Goal: Task Accomplishment & Management: Manage account settings

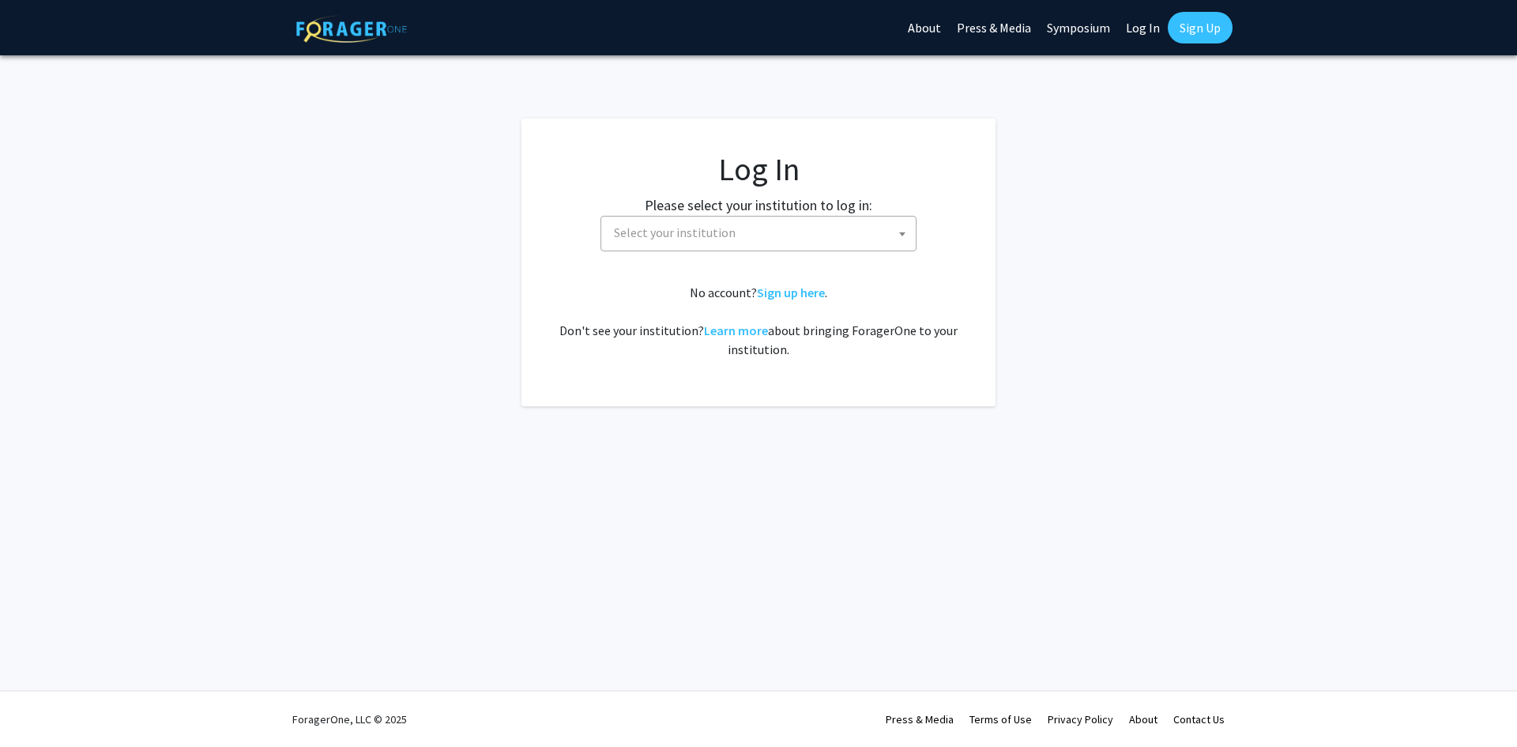
click at [748, 235] on span "Select your institution" at bounding box center [762, 232] width 308 height 32
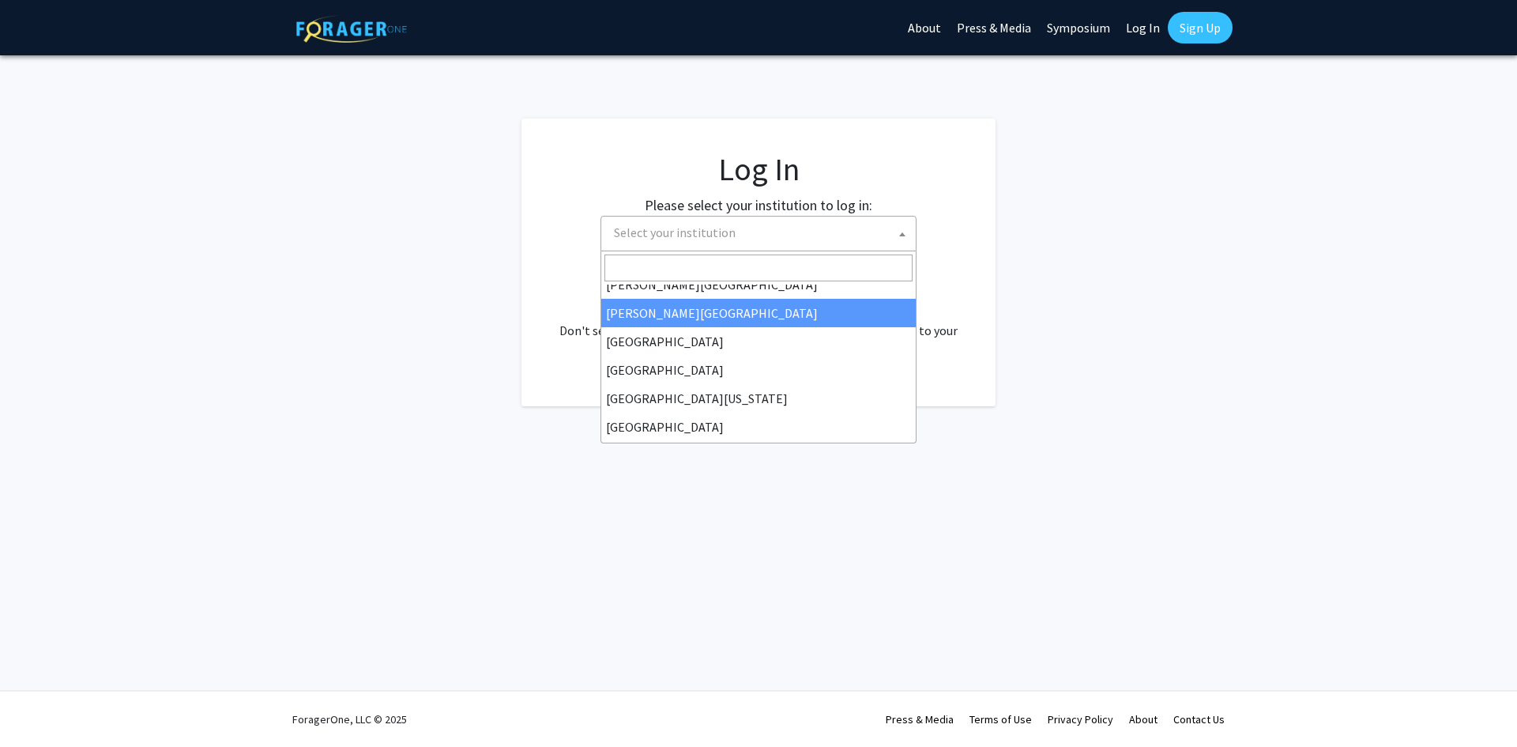
scroll to position [79, 0]
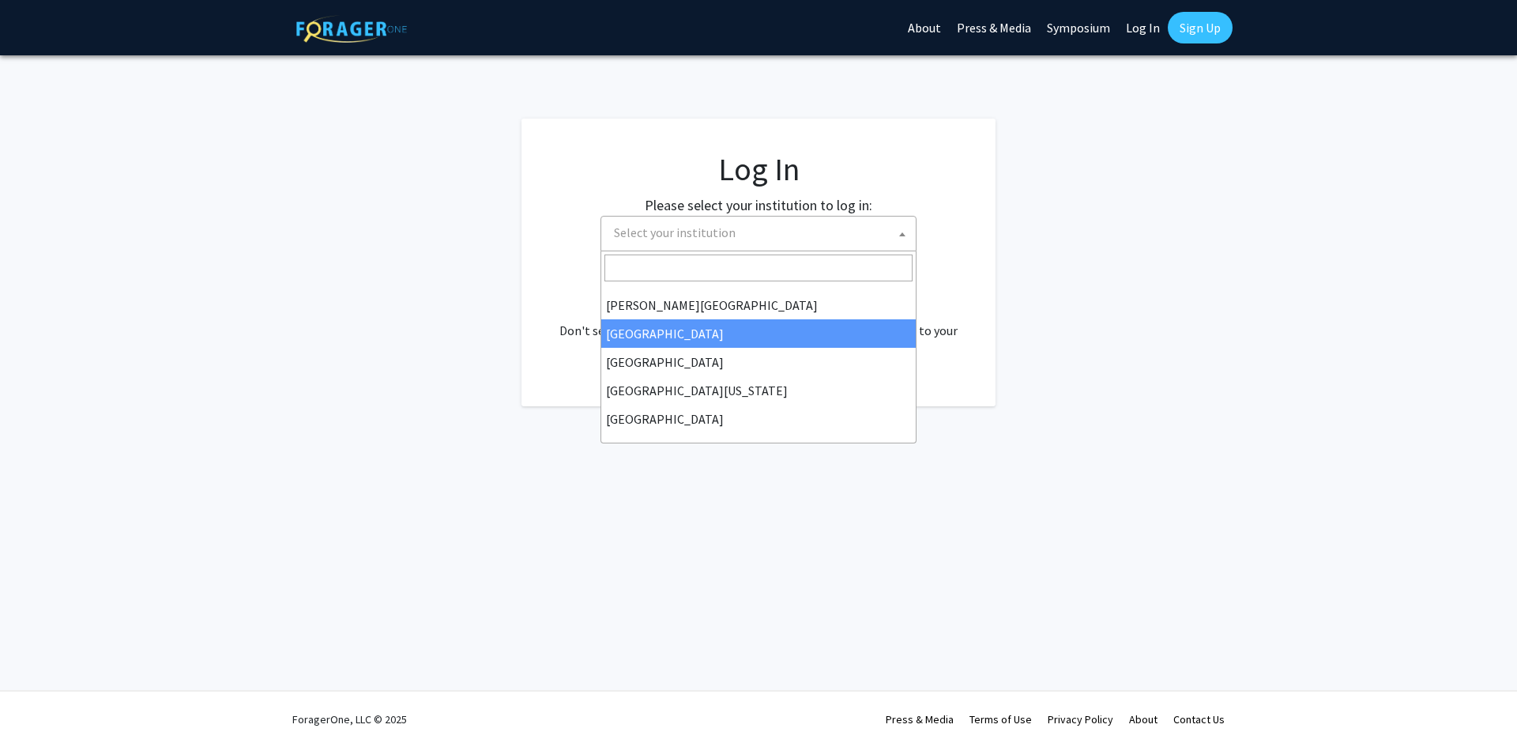
select select "6"
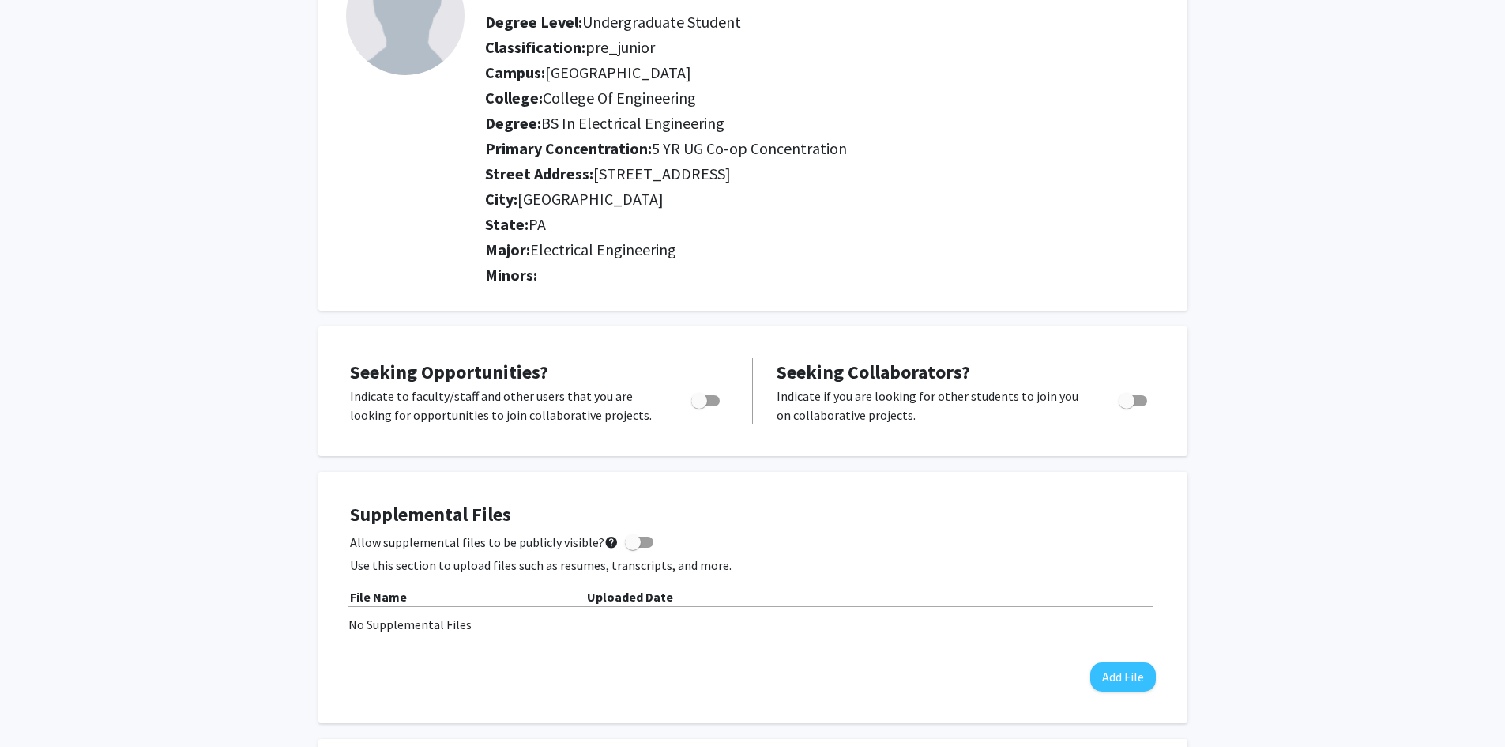
scroll to position [158, 0]
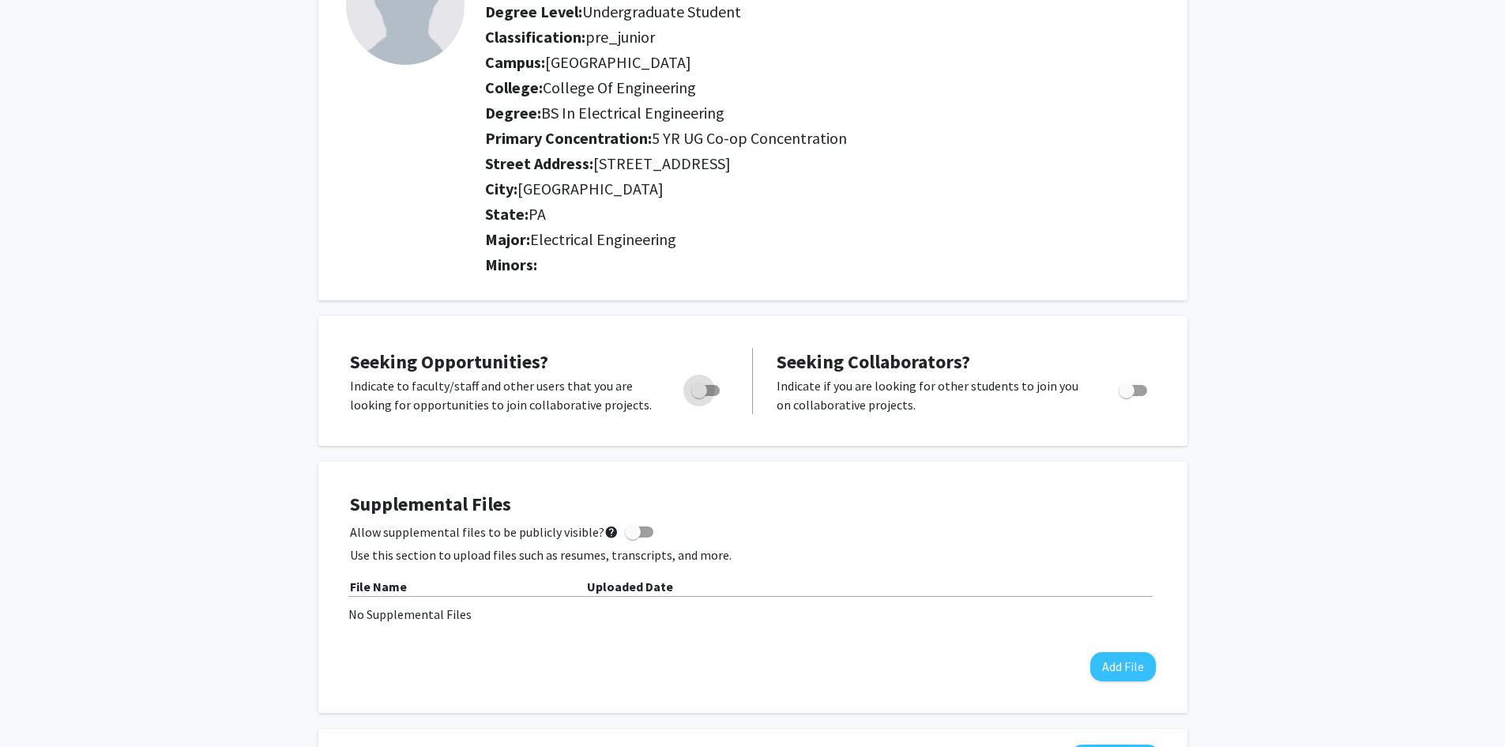
click at [700, 394] on span "Toggle" at bounding box center [699, 390] width 16 height 16
click at [699, 396] on input "Are you actively seeking opportunities?" at bounding box center [698, 396] width 1 height 1
checkbox input "true"
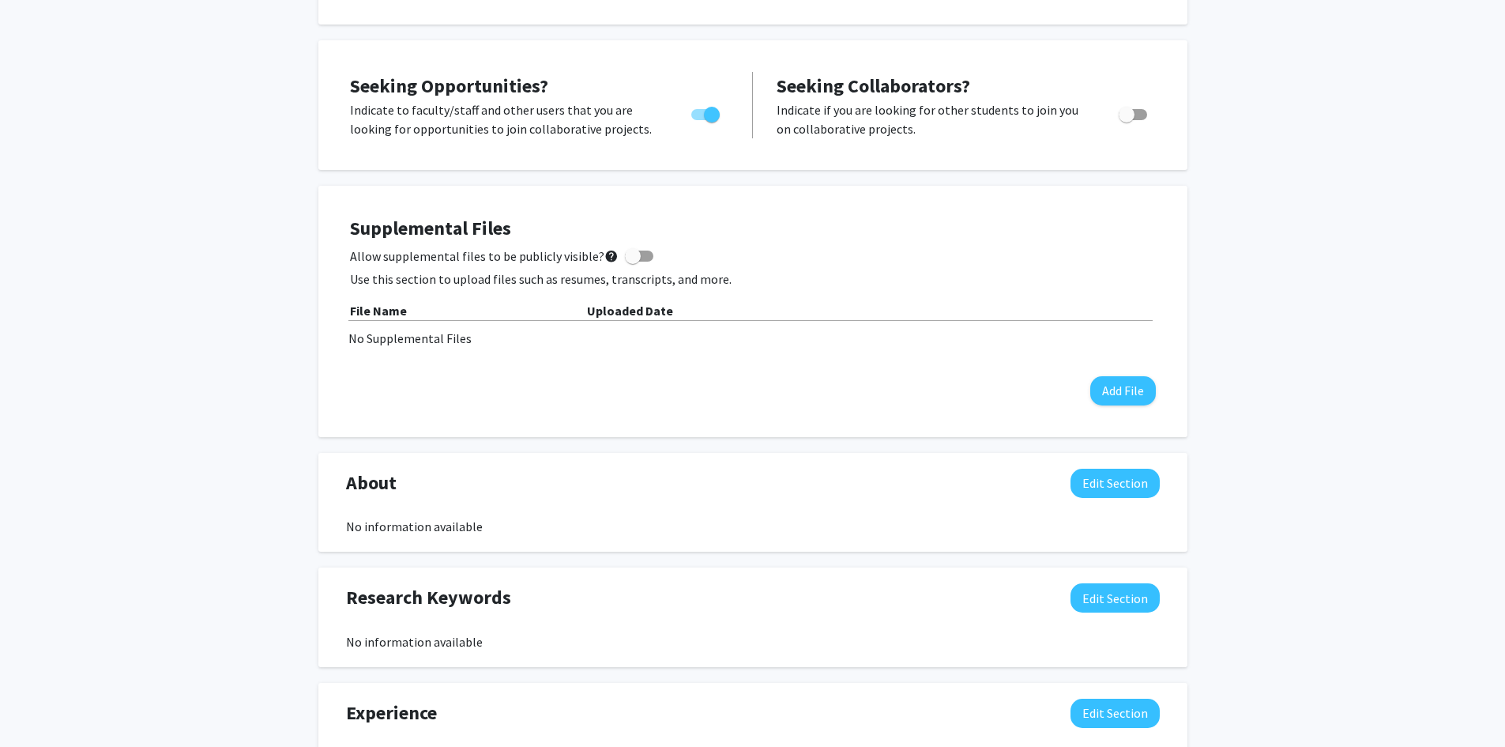
scroll to position [711, 0]
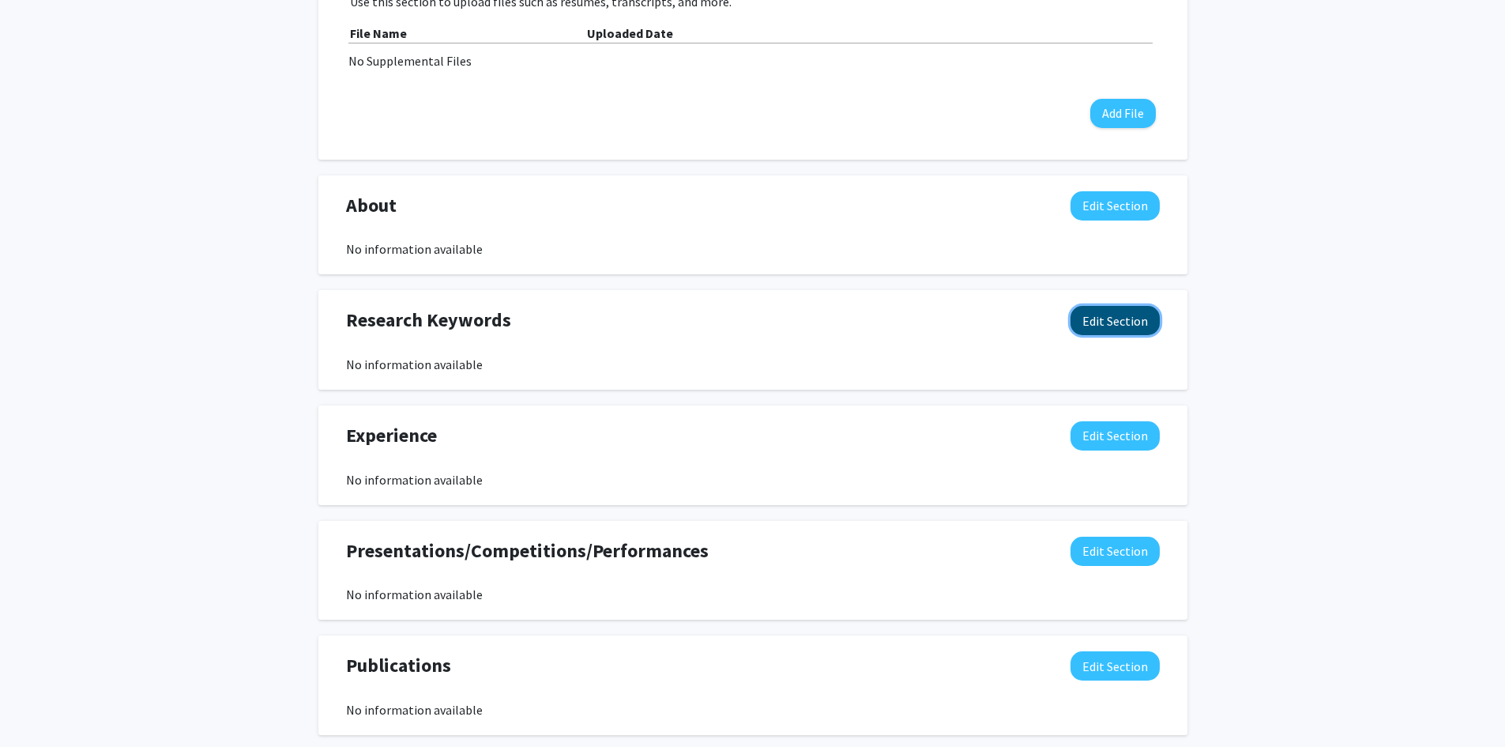
click at [1149, 322] on button "Edit Section" at bounding box center [1115, 320] width 89 height 29
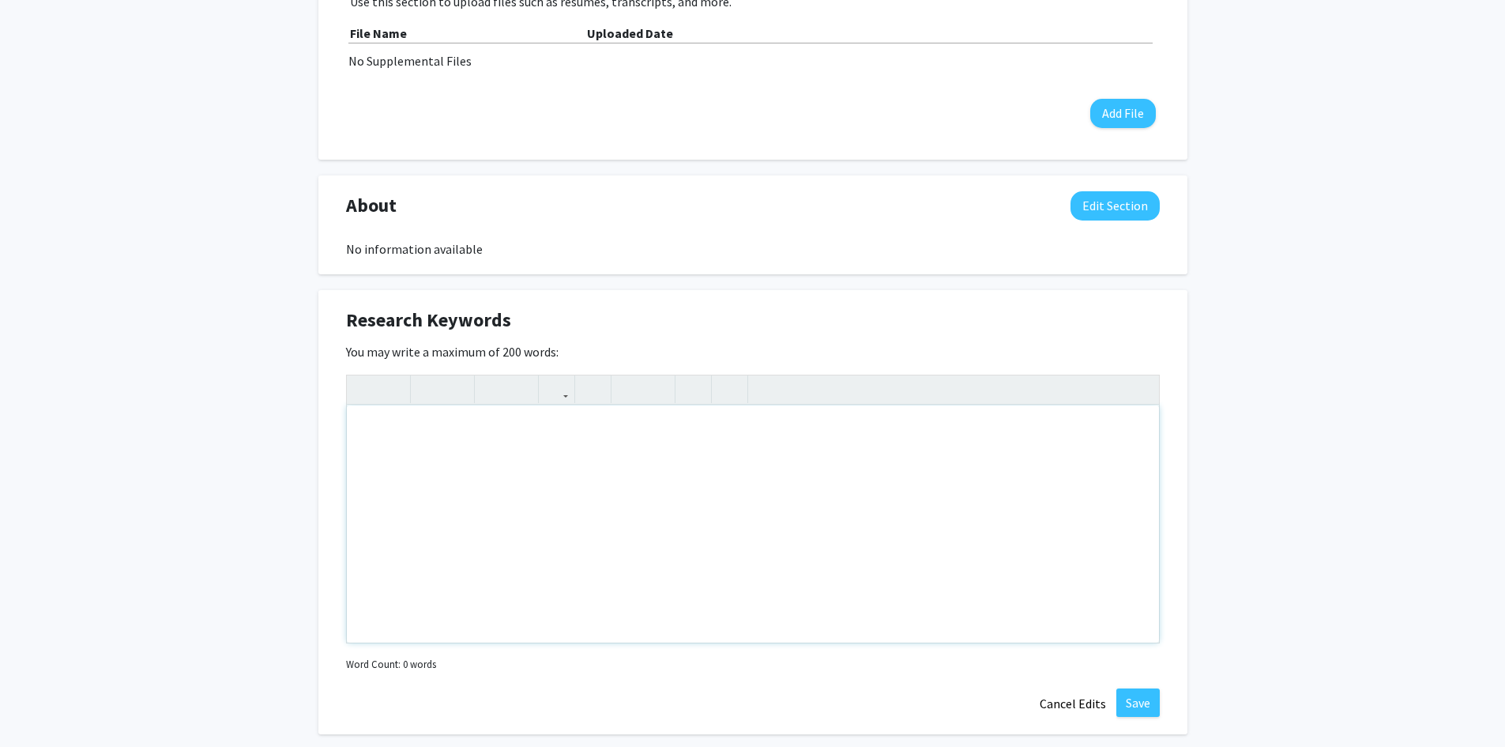
click at [606, 469] on div "Note to users with screen readers: Please deactivate our accessibility plugin f…" at bounding box center [753, 523] width 812 height 237
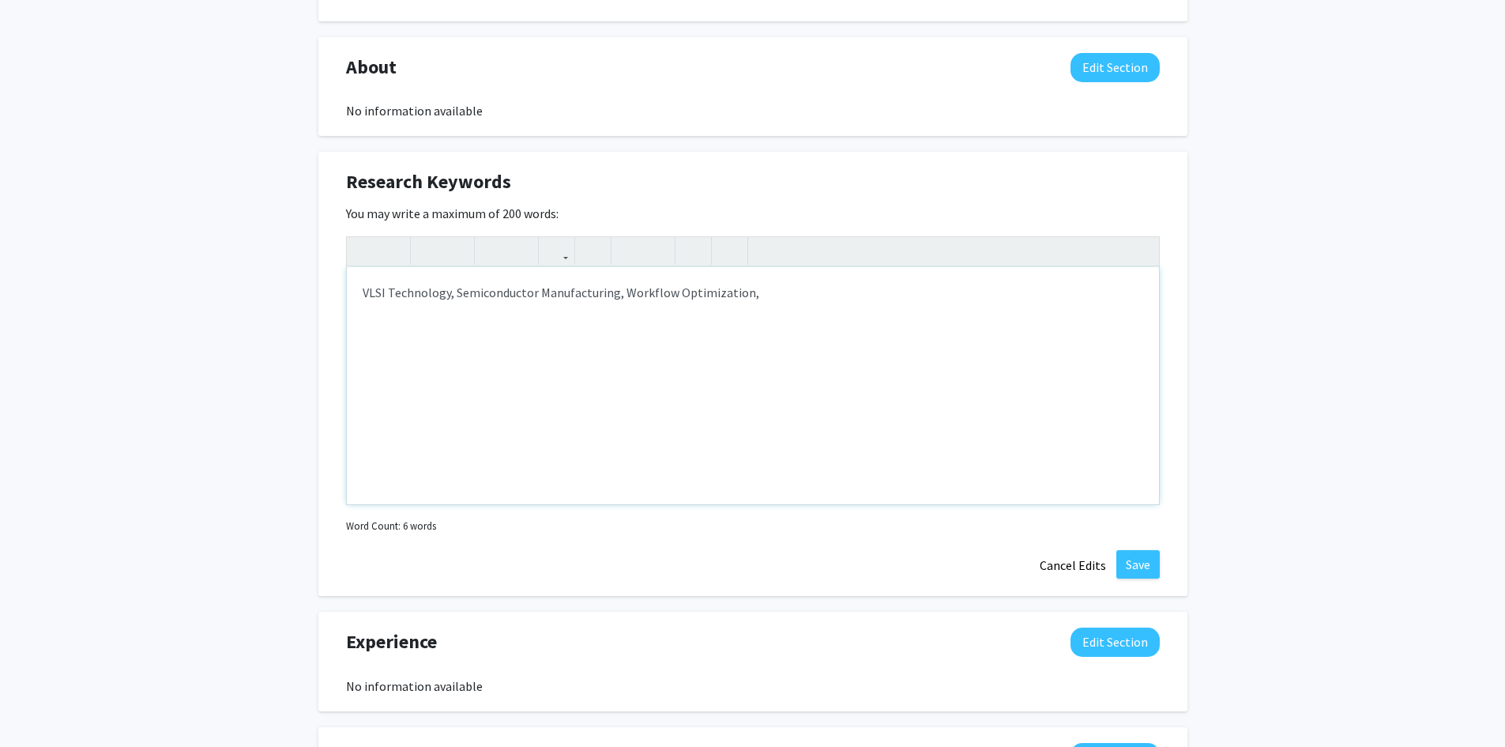
scroll to position [661, 0]
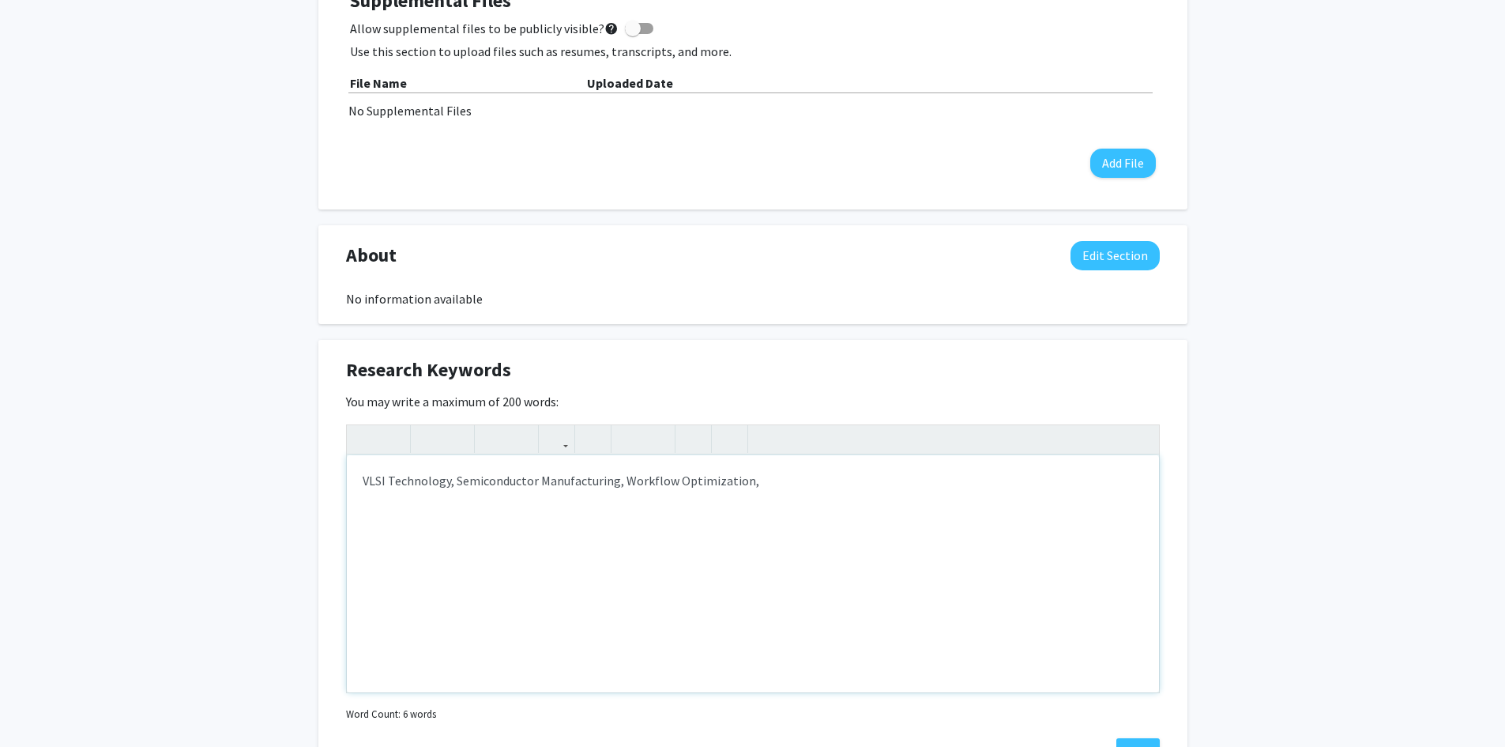
type textarea "VLSI Technology, Semiconductor Manufacturing, Workflow Optimization"
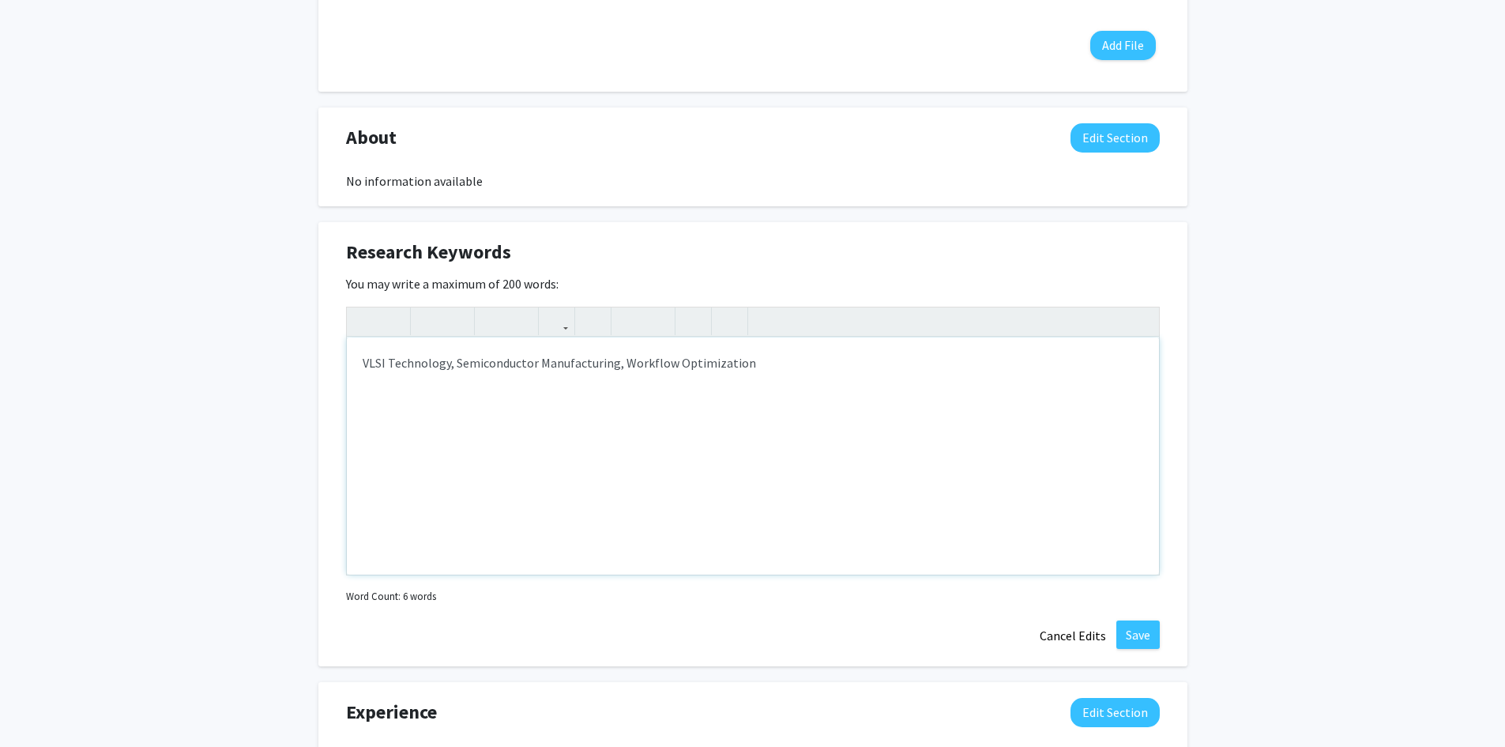
scroll to position [819, 0]
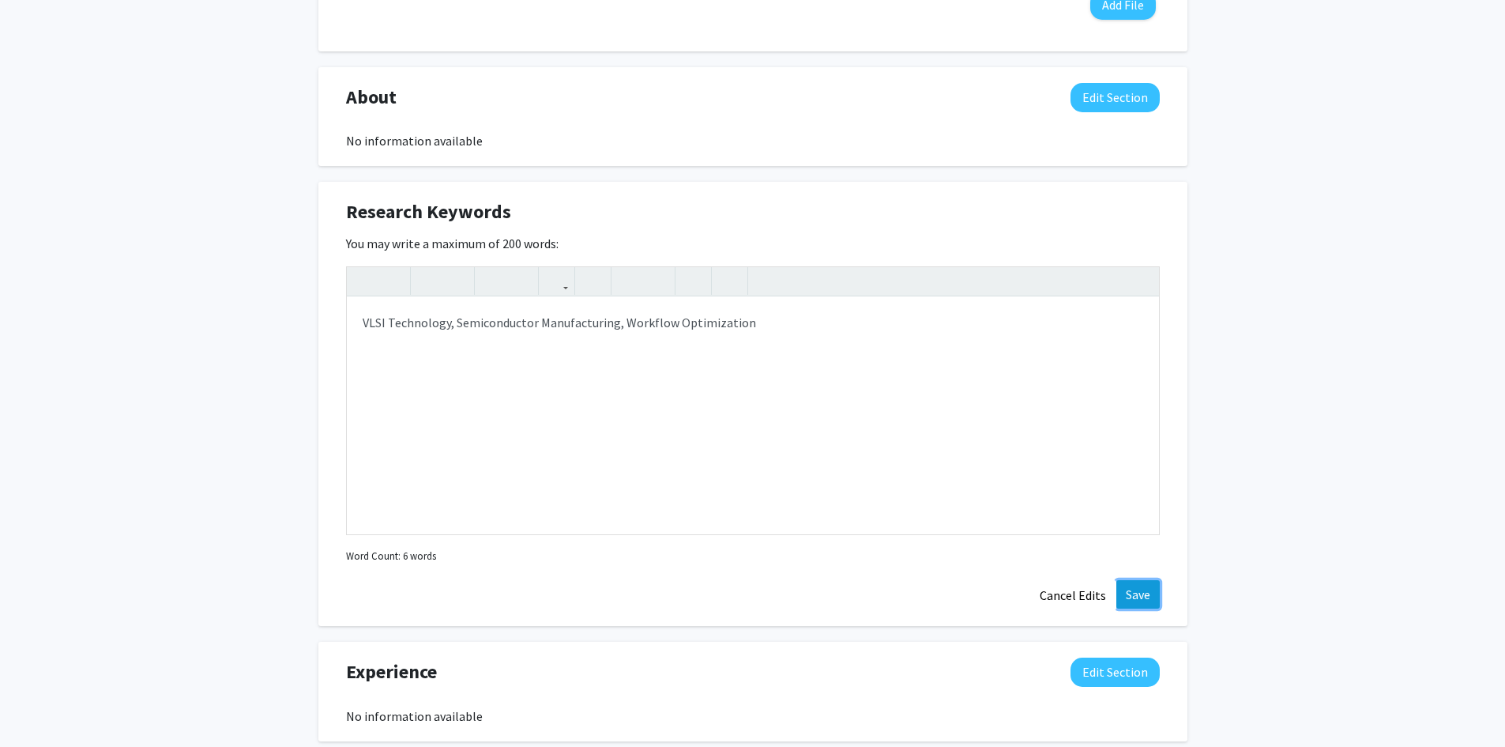
click at [1155, 589] on button "Save" at bounding box center [1137, 594] width 43 height 28
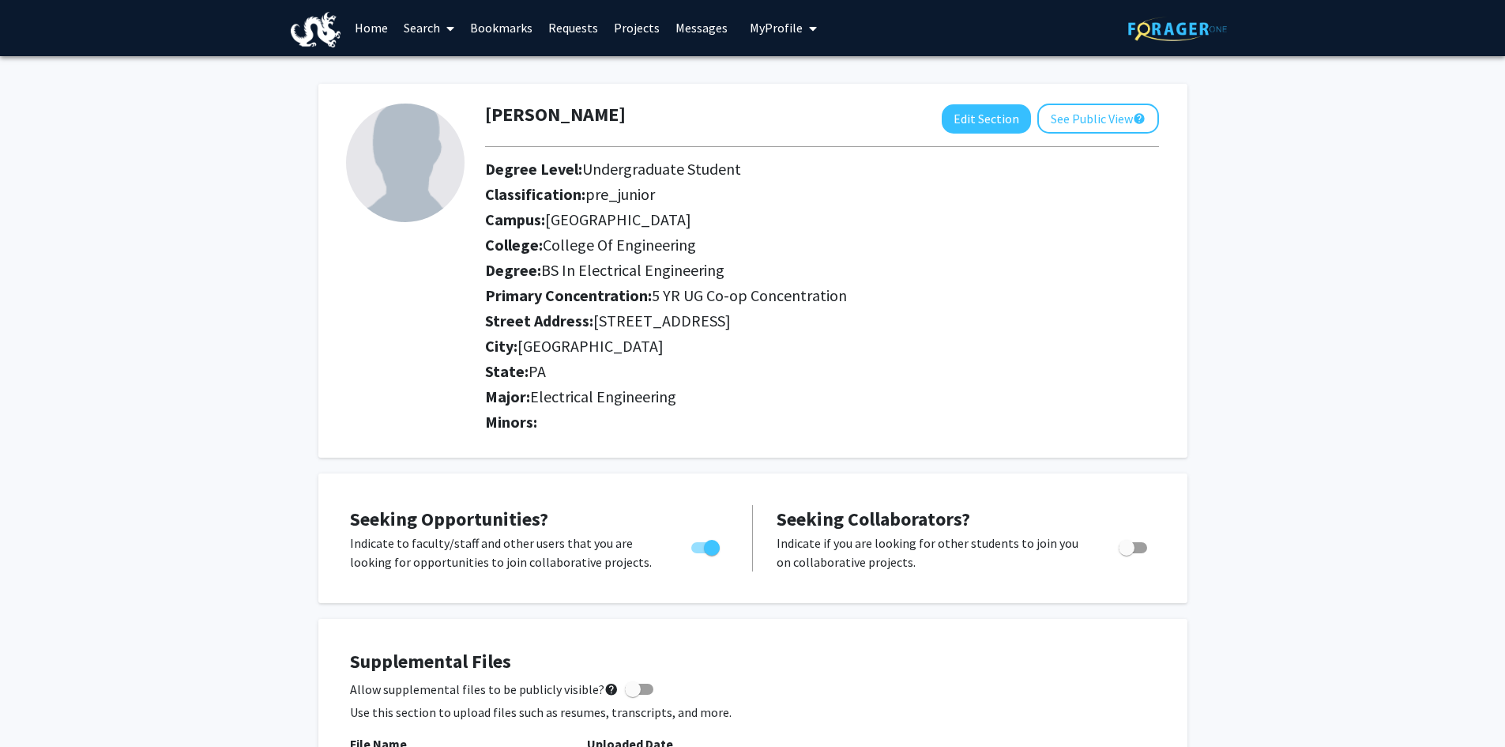
scroll to position [0, 0]
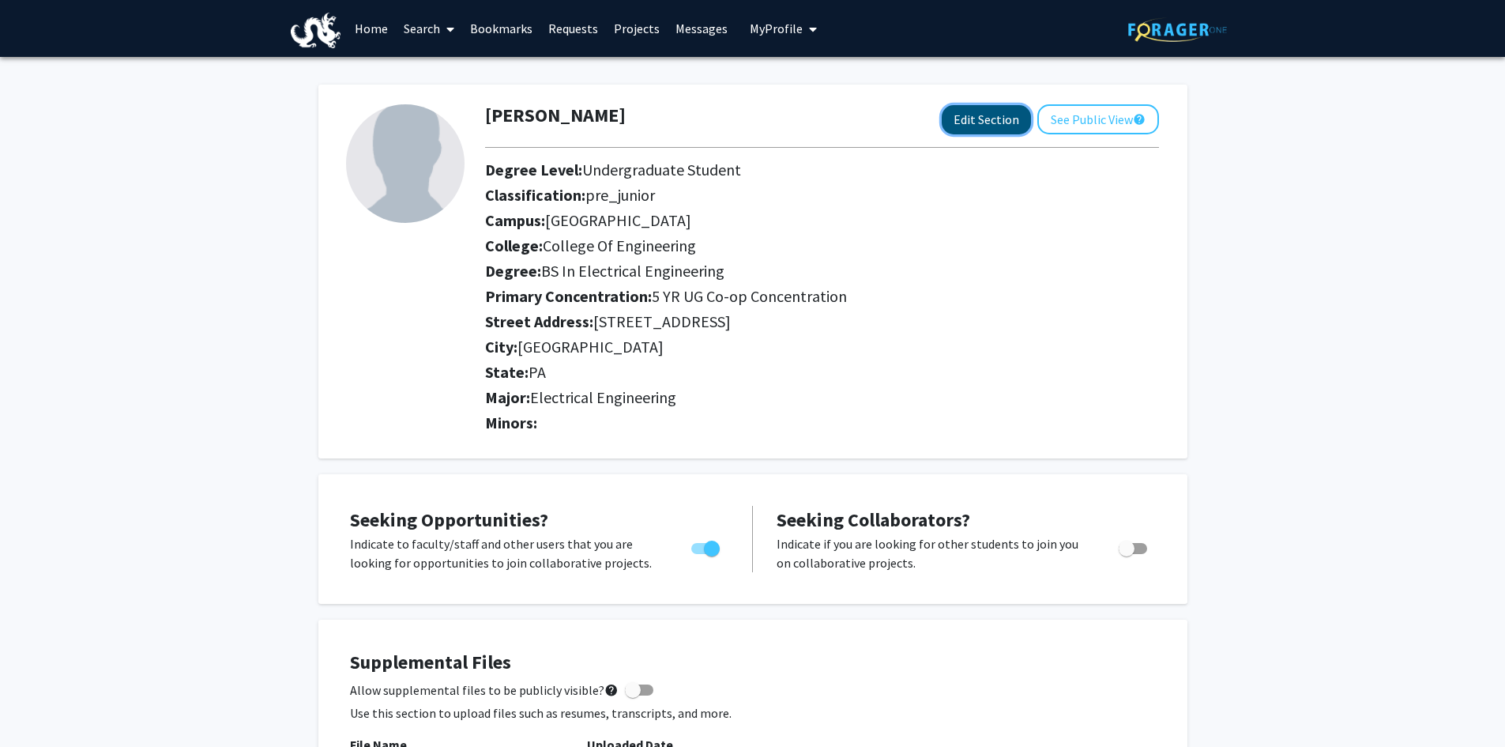
click at [1006, 131] on button "Edit Section" at bounding box center [986, 119] width 89 height 29
select select
select select "[GEOGRAPHIC_DATA]"
select select "College of Engineering"
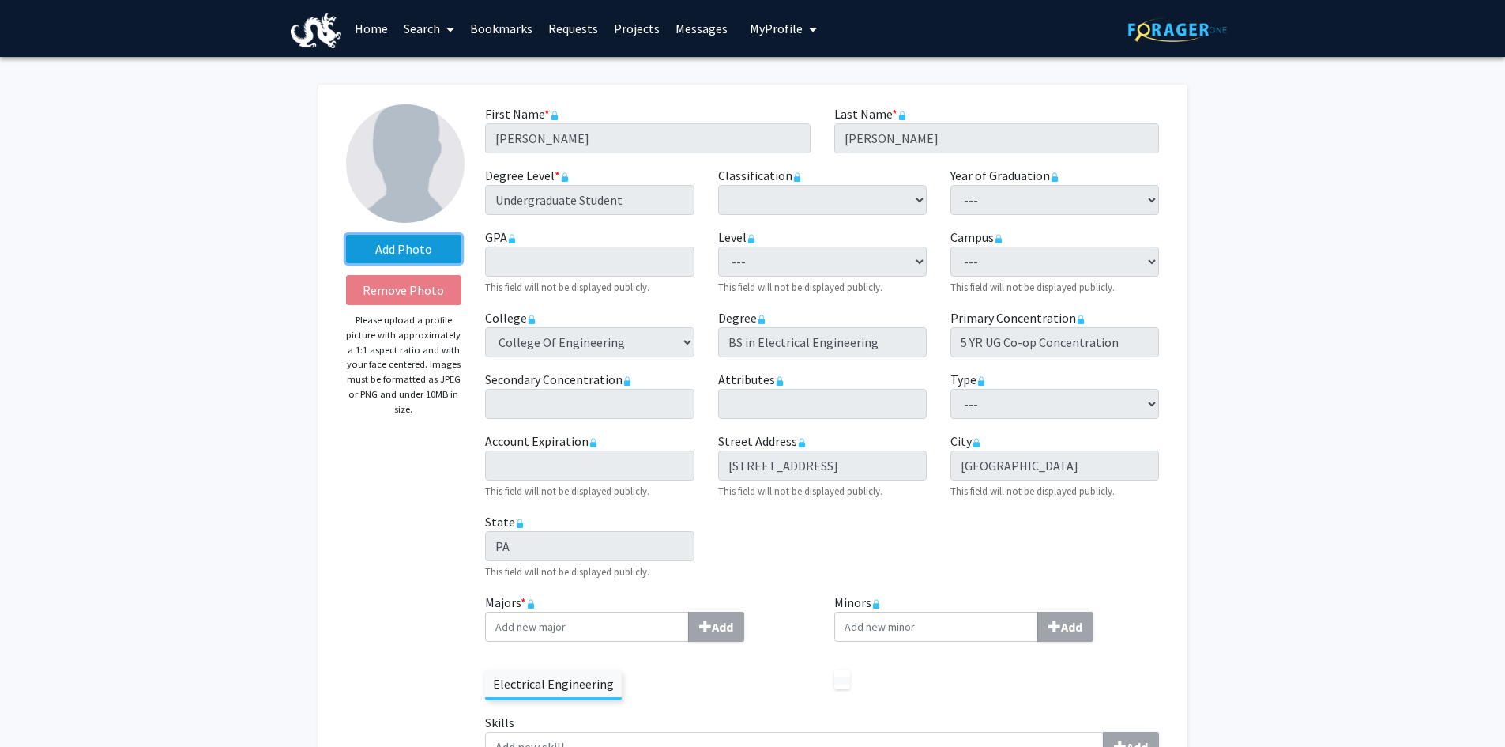
click at [408, 256] on label "Add Photo" at bounding box center [404, 249] width 116 height 28
click at [0, 0] on input "Add Photo" at bounding box center [0, 0] width 0 height 0
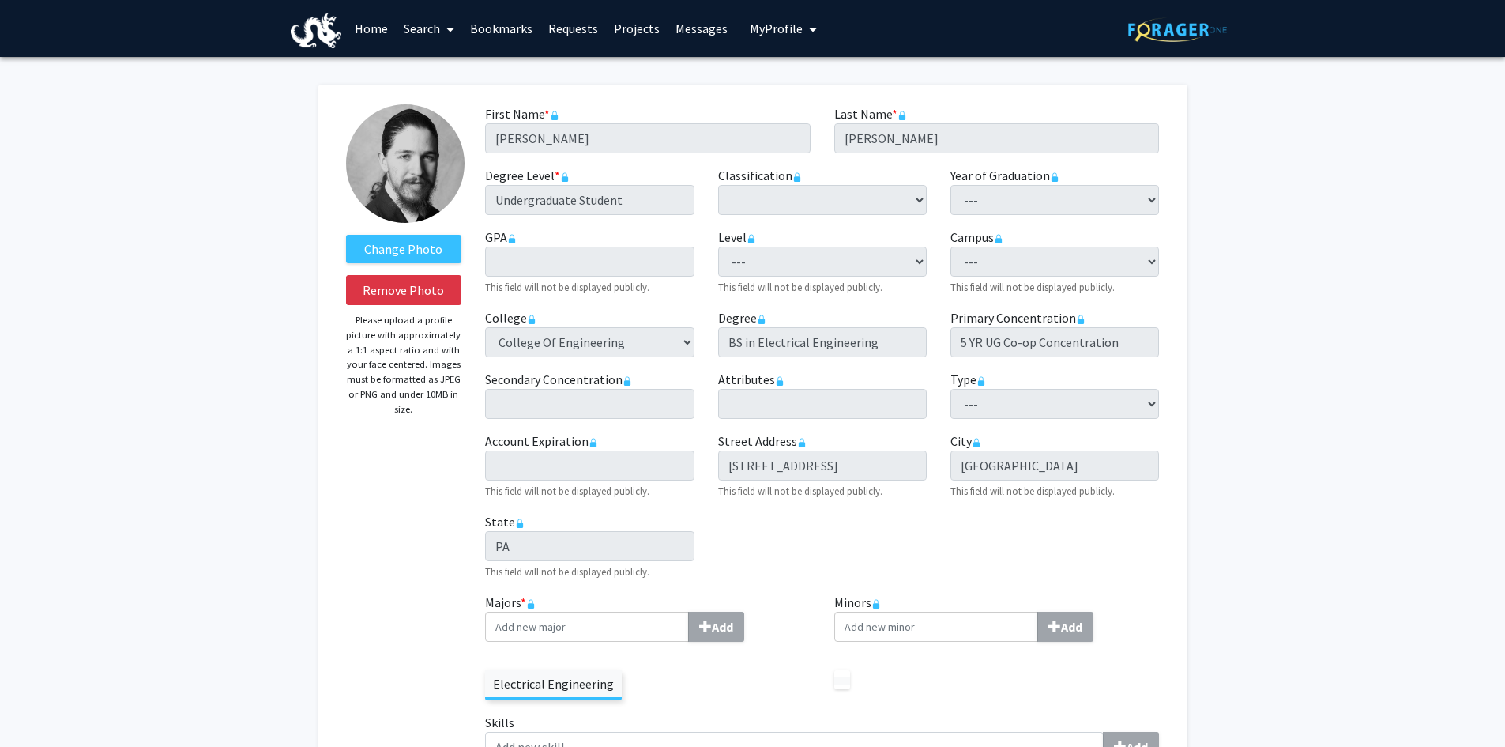
click at [928, 191] on div "Classification required --- First-year Sophomore Junior Senior Postbaccalaureat…" at bounding box center [822, 190] width 232 height 49
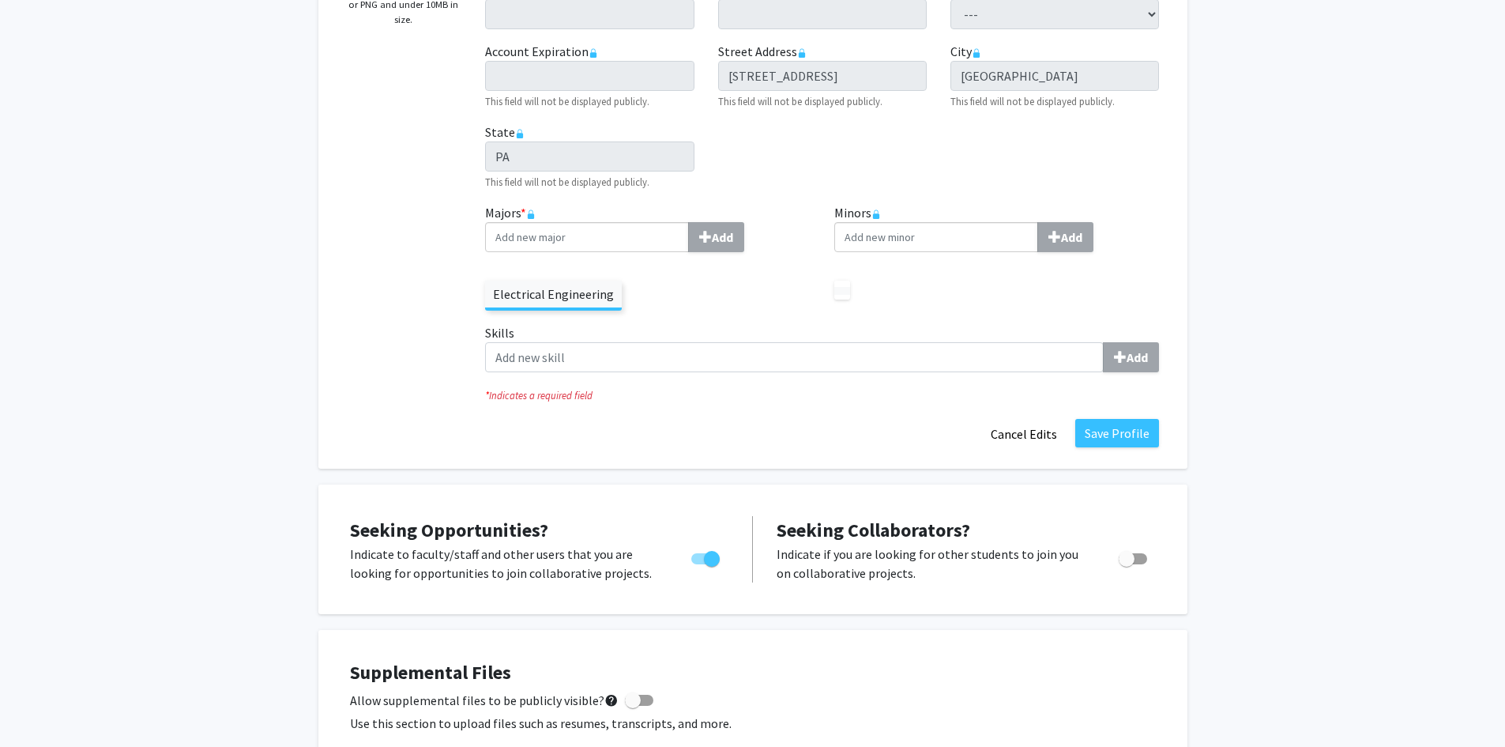
scroll to position [395, 0]
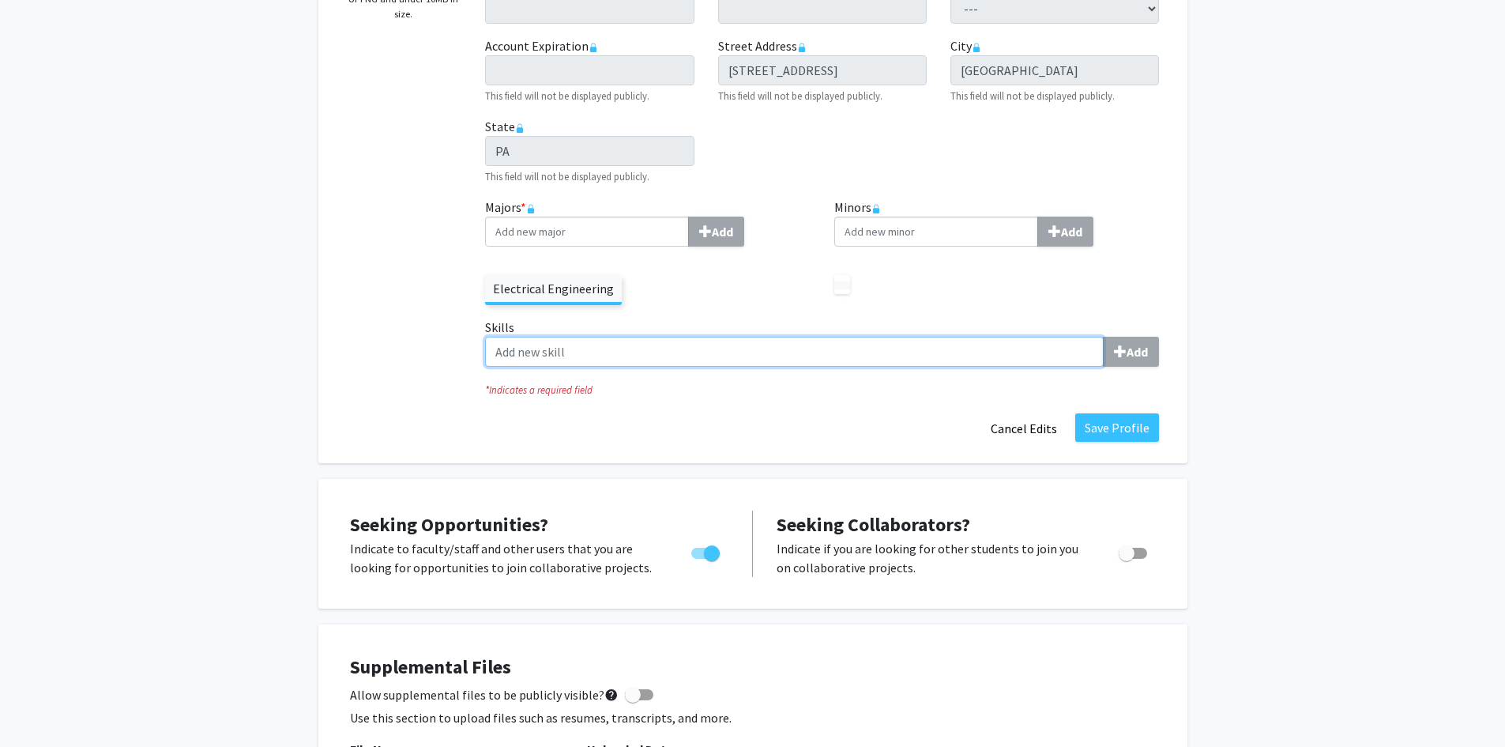
click at [642, 348] on input "Skills Add" at bounding box center [794, 352] width 619 height 30
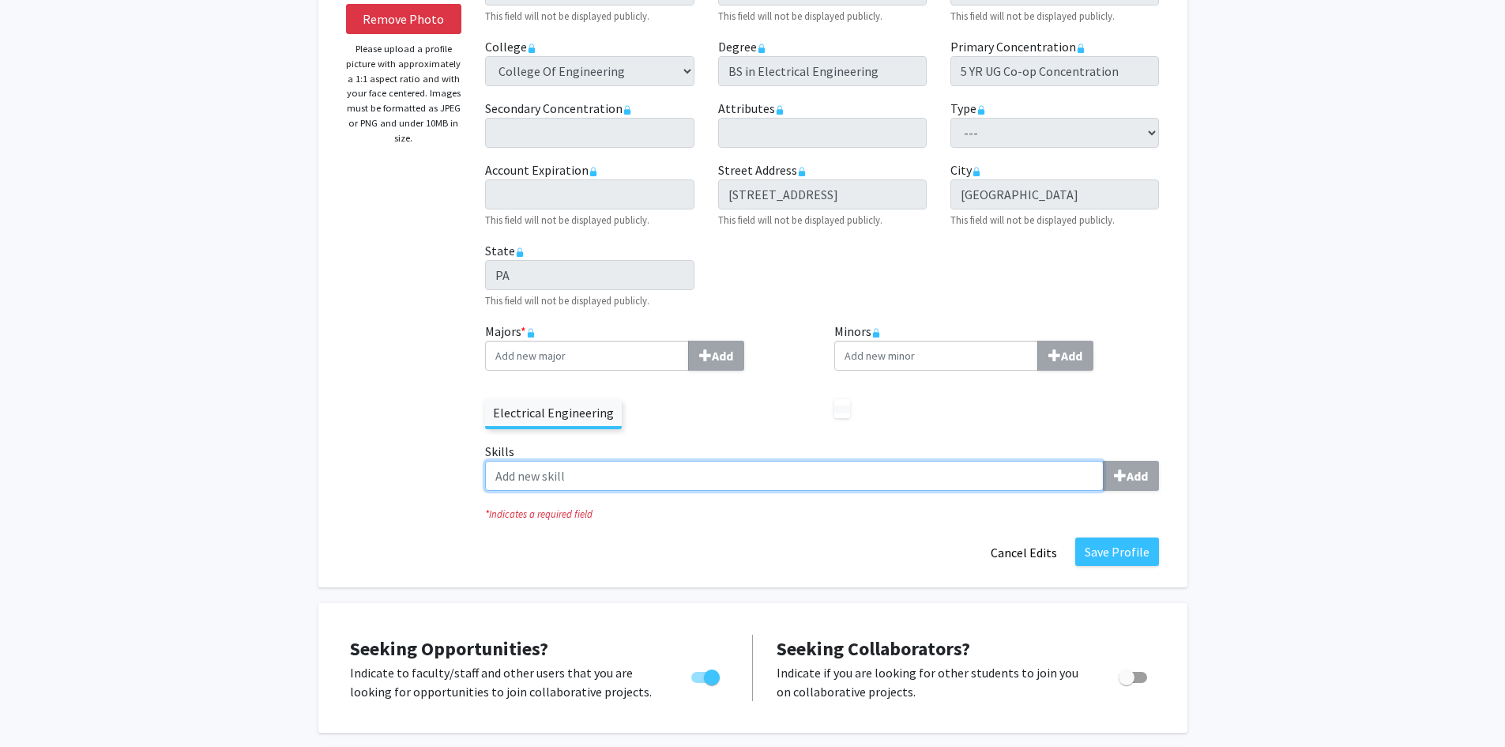
scroll to position [237, 0]
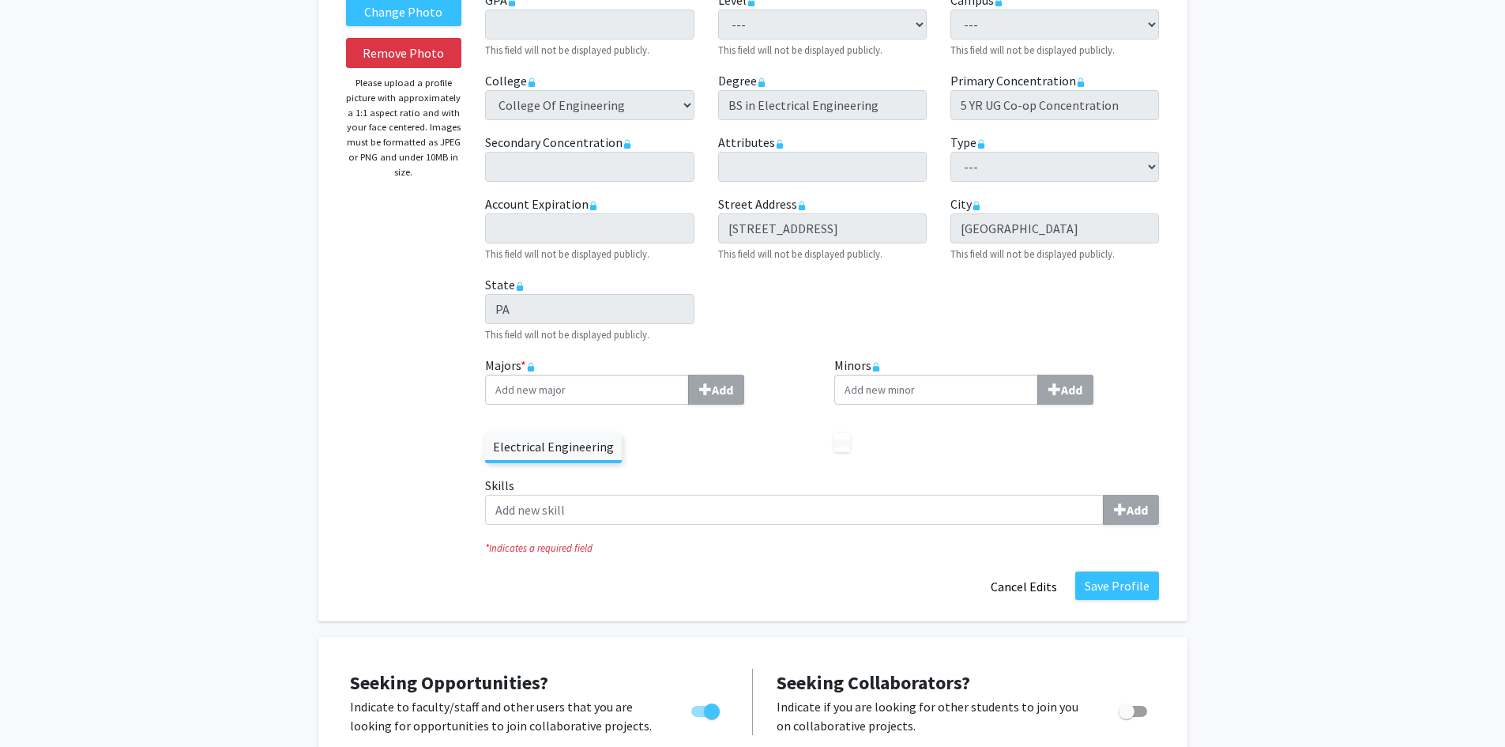
click at [874, 363] on icon at bounding box center [875, 366] width 9 height 9
click at [845, 446] on label at bounding box center [842, 443] width 16 height 8
click at [835, 439] on p at bounding box center [842, 442] width 16 height 19
click at [1116, 585] on button "Save Profile" at bounding box center [1117, 585] width 84 height 28
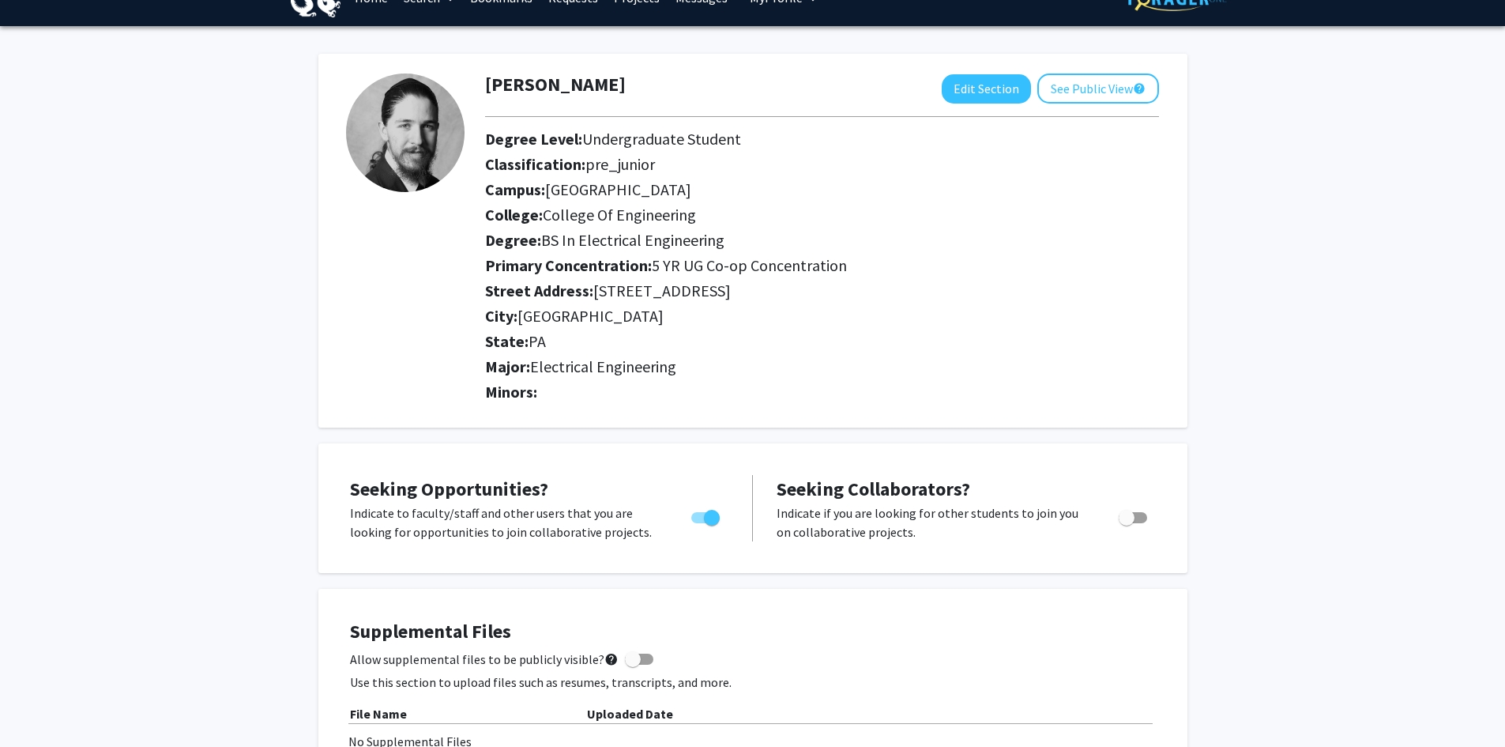
scroll to position [0, 0]
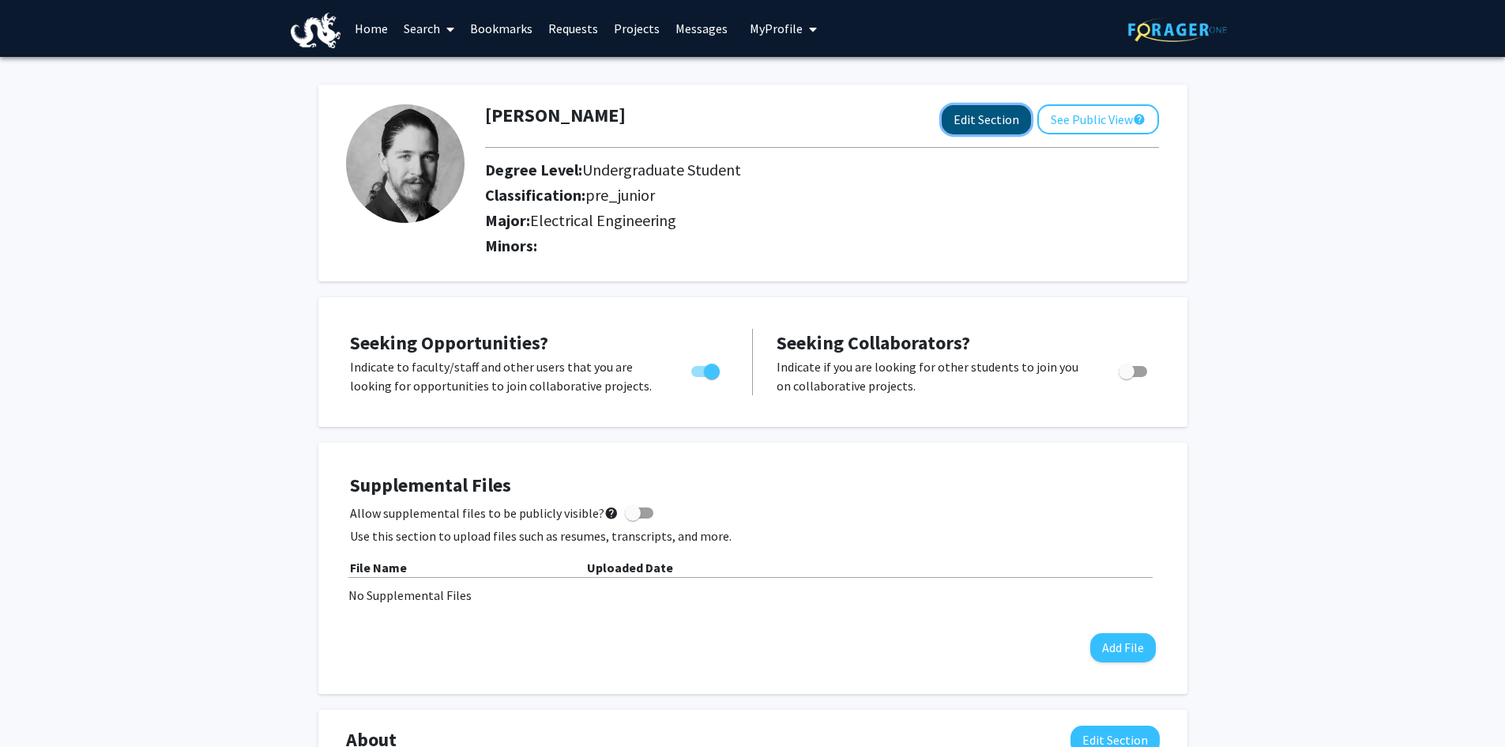
click at [1014, 123] on button "Edit Section" at bounding box center [986, 119] width 89 height 29
select select
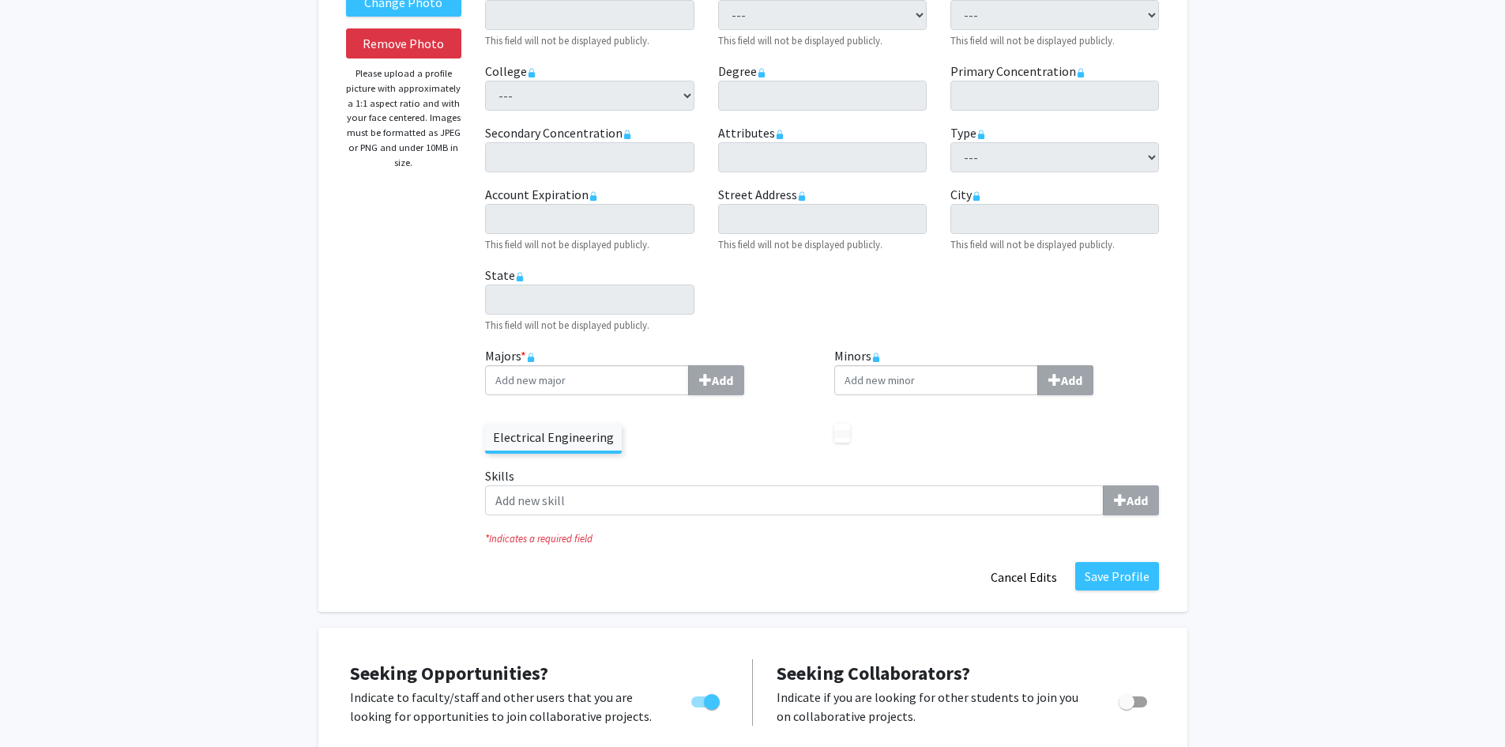
scroll to position [395, 0]
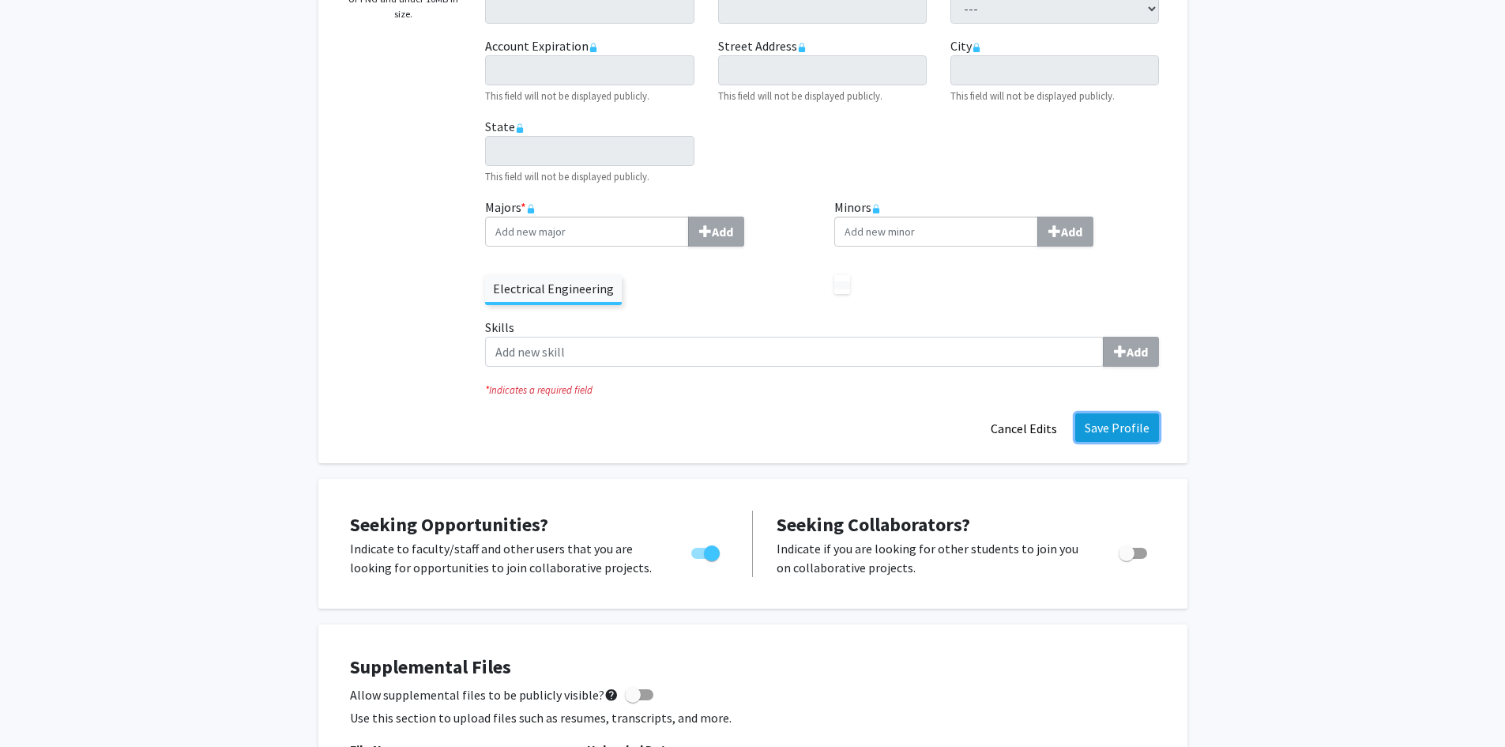
click at [1120, 425] on button "Save Profile" at bounding box center [1117, 427] width 84 height 28
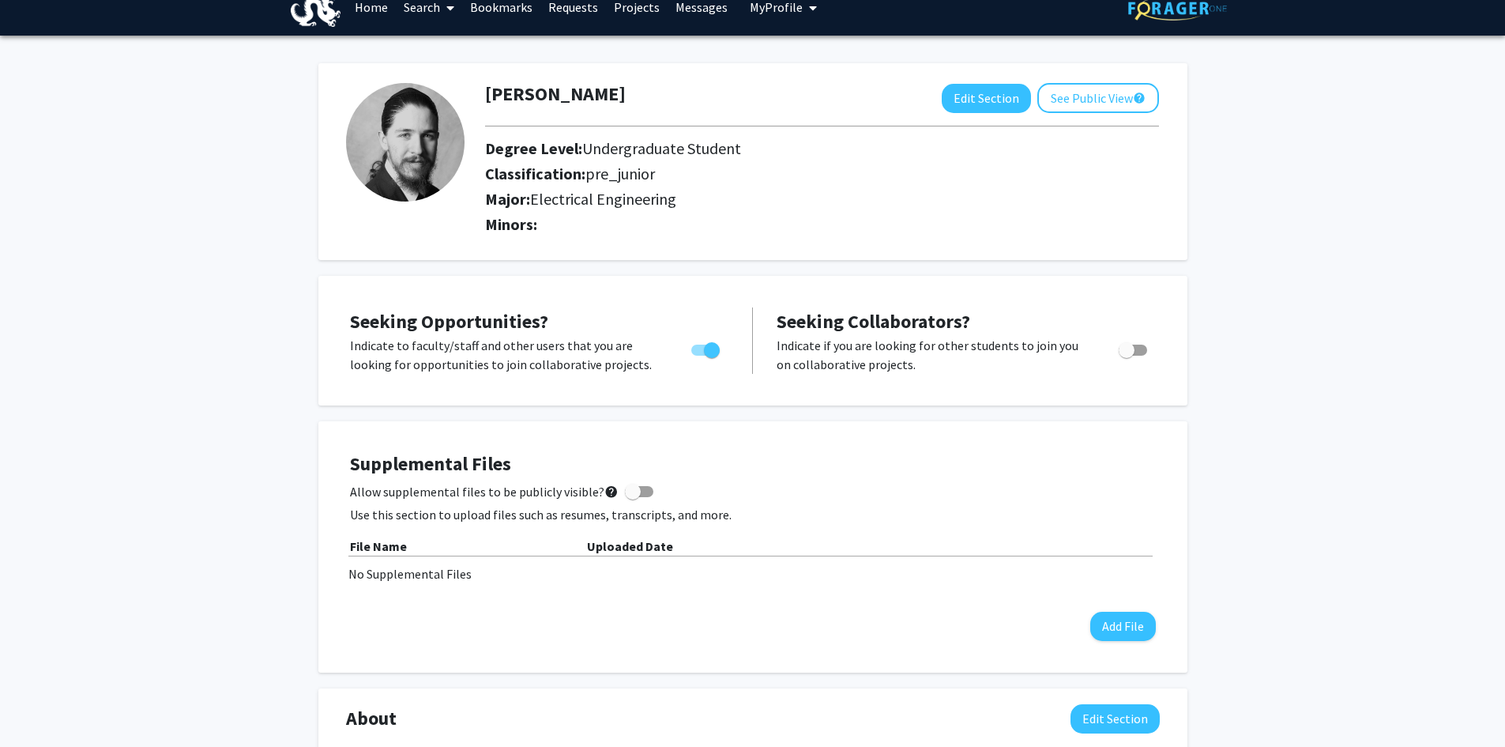
scroll to position [0, 0]
